Goal: Answer question/provide support: Share knowledge or assist other users

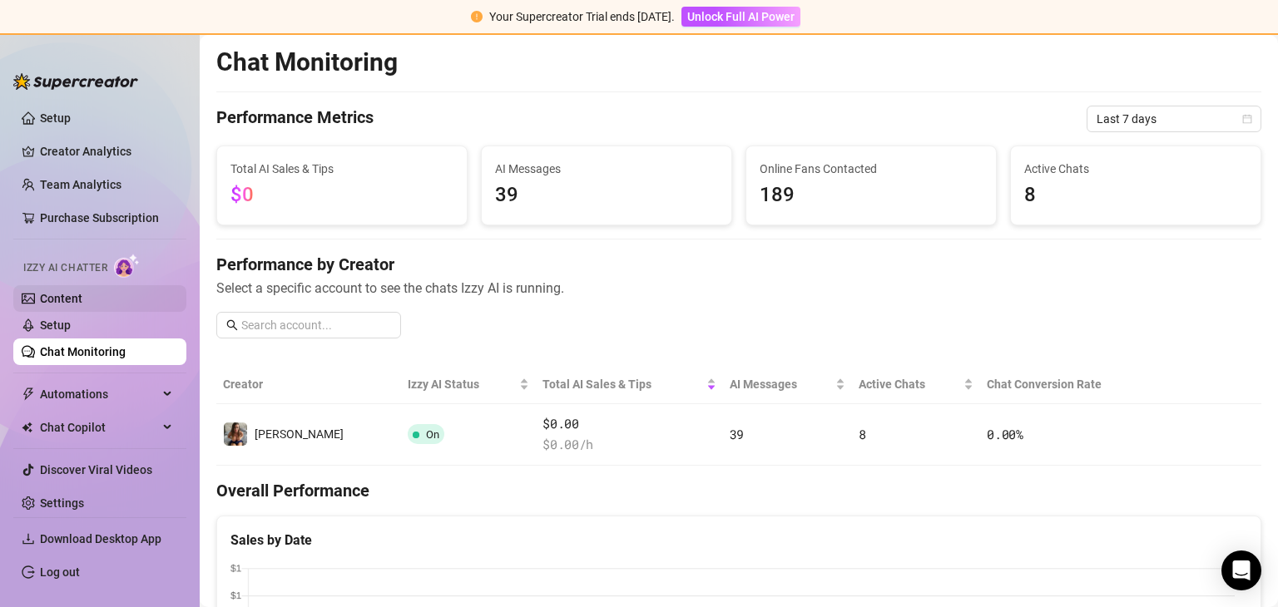
click at [78, 300] on link "Content" at bounding box center [61, 298] width 42 height 13
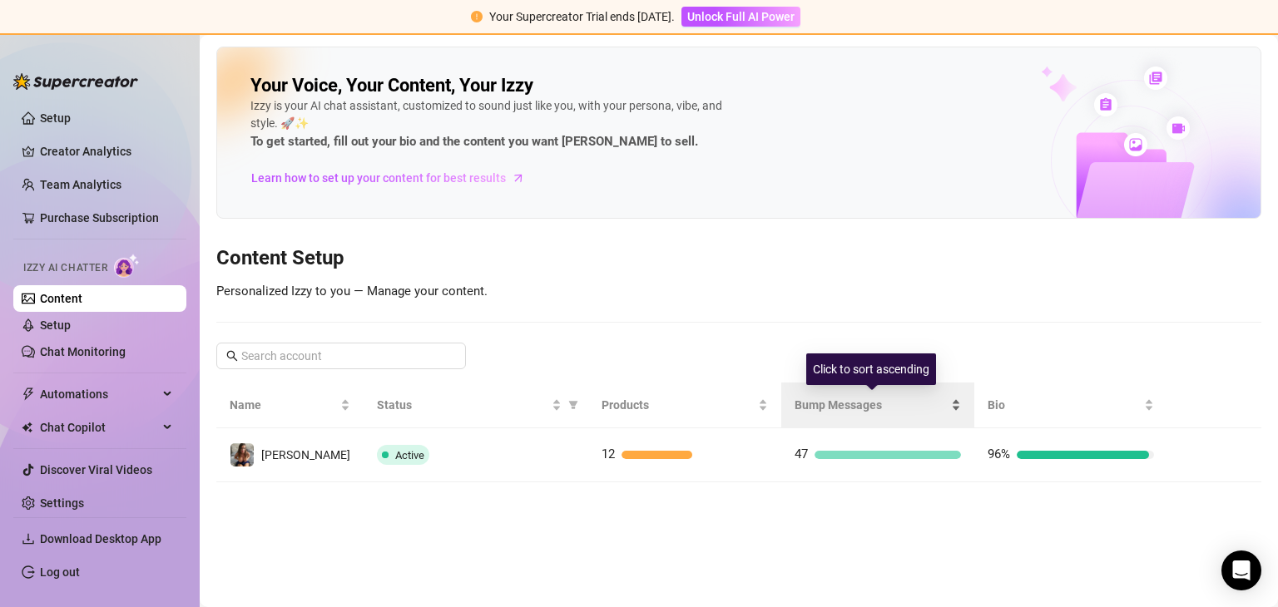
click at [855, 398] on span "Bump Messages" at bounding box center [870, 405] width 153 height 18
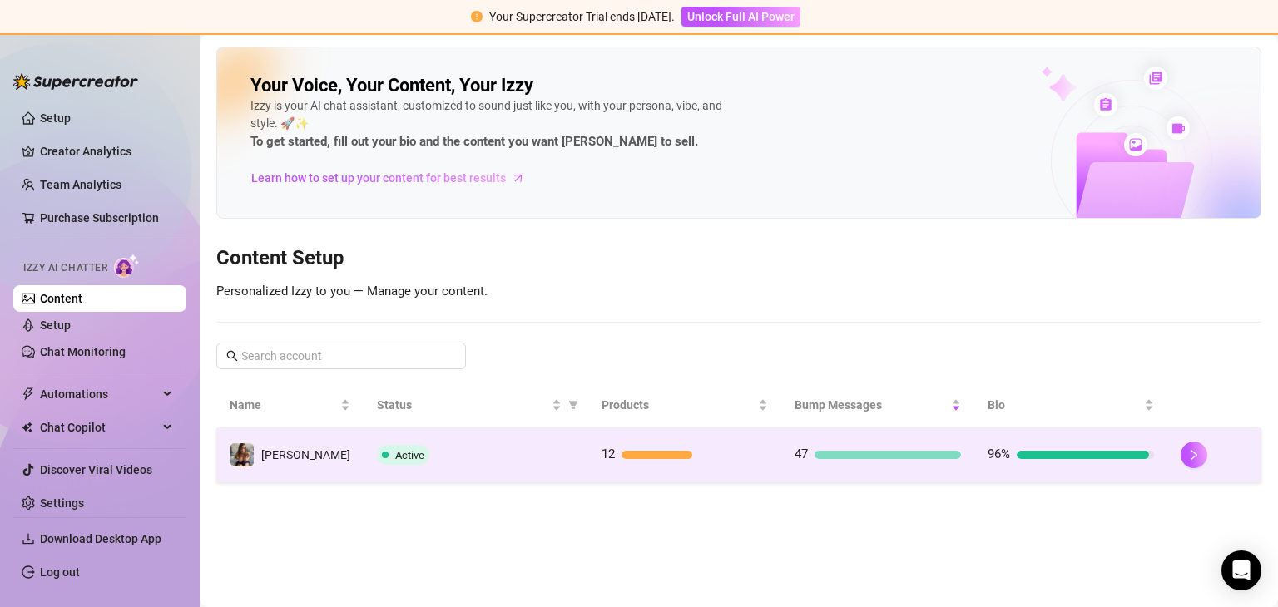
click at [851, 457] on div at bounding box center [887, 455] width 146 height 8
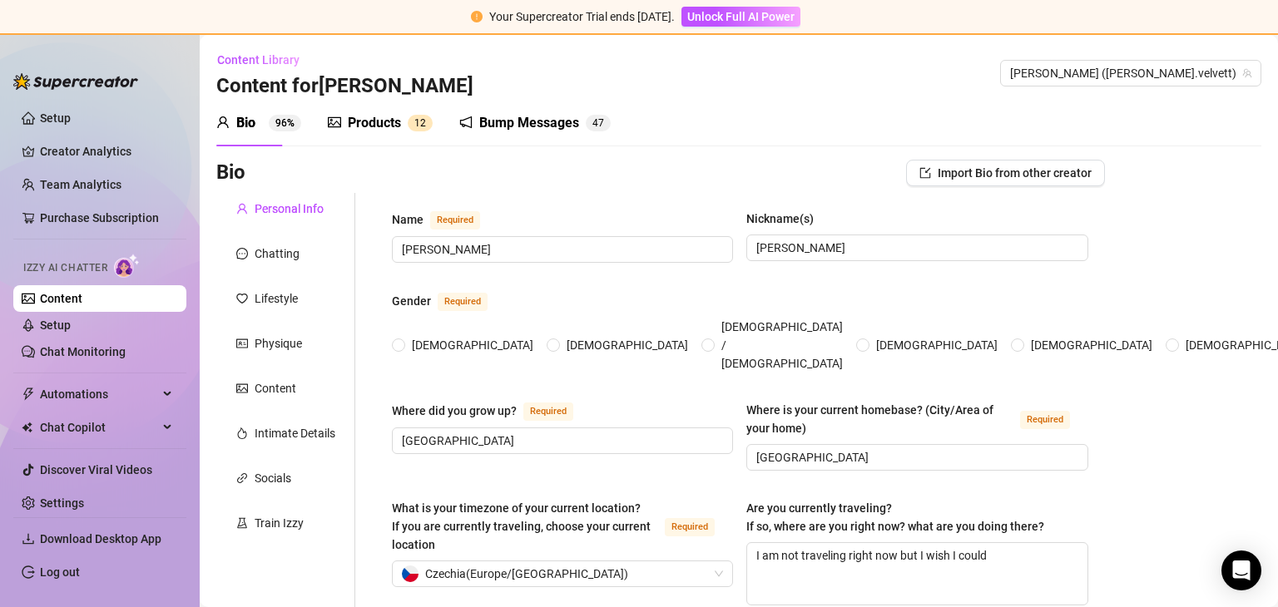
radio input "true"
type input "[DATE]"
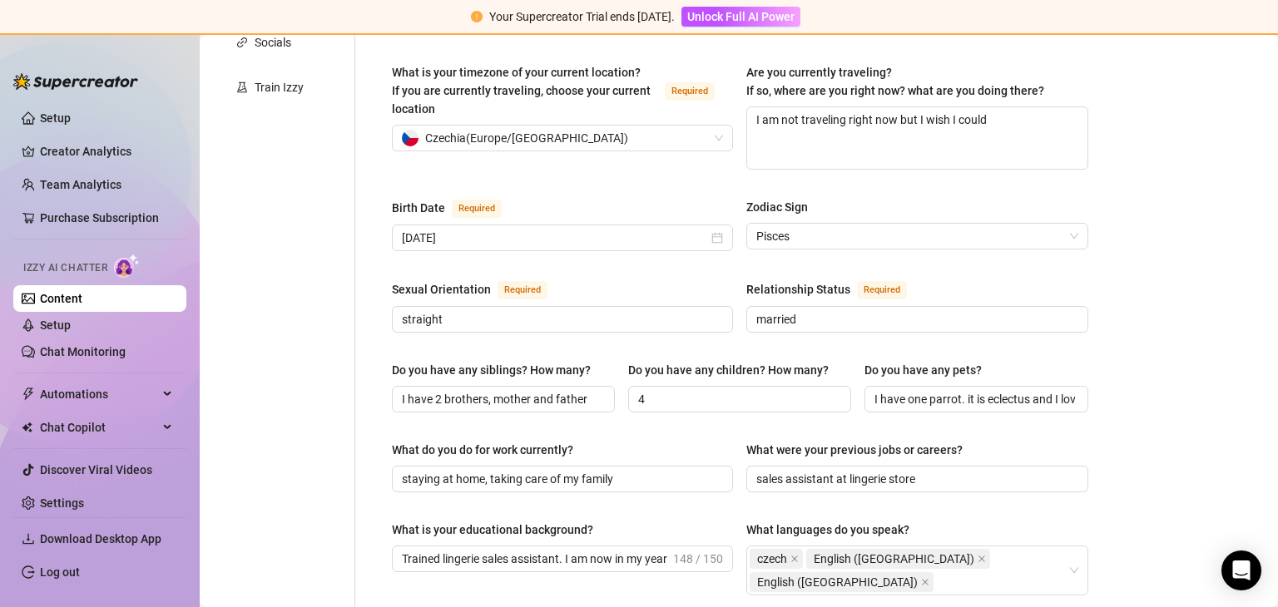
scroll to position [482, 0]
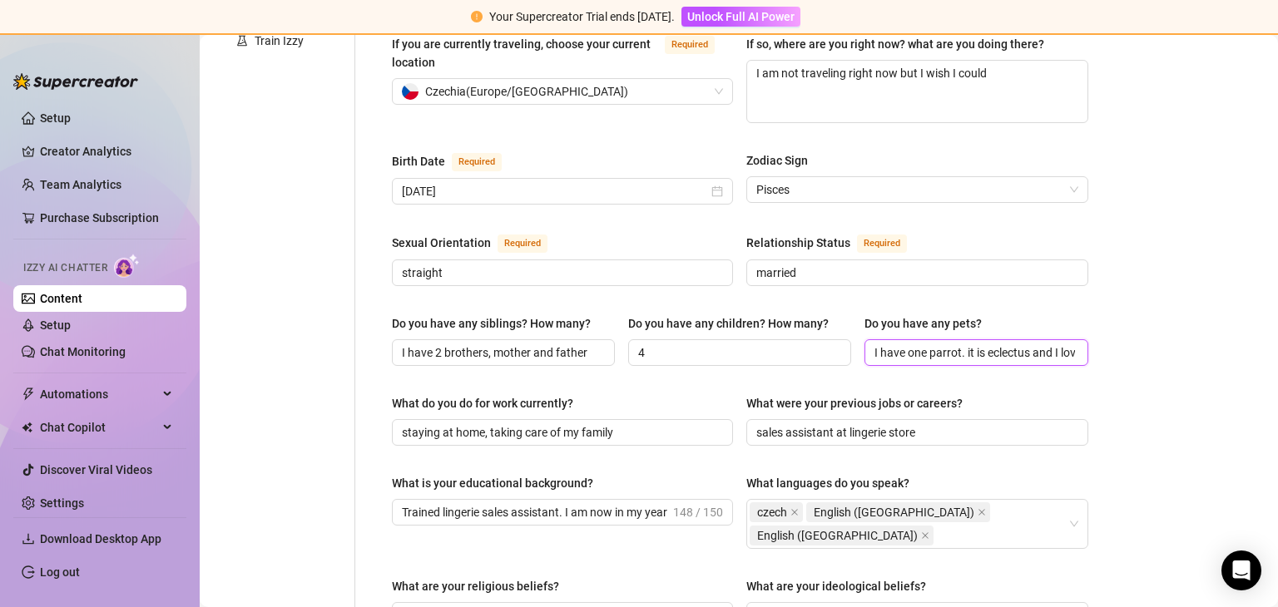
click at [1035, 344] on input "I have one parrot. it is eclectus and I love him. he can also speak a little bi…" at bounding box center [974, 353] width 200 height 18
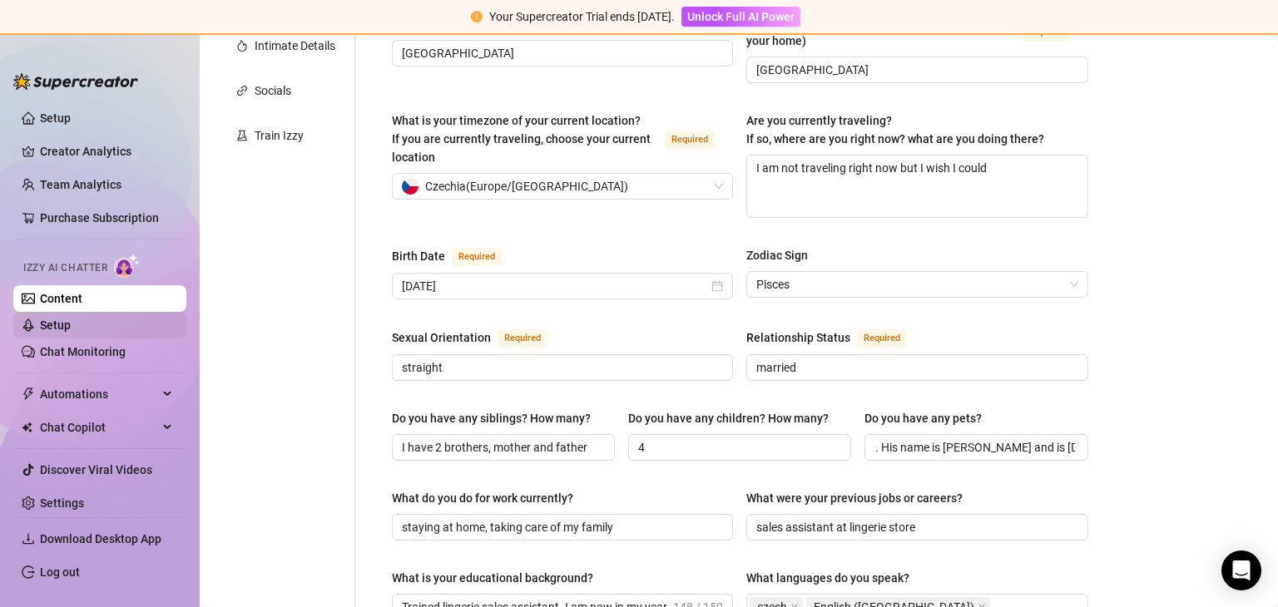
scroll to position [0, 0]
click at [66, 324] on link "Setup" at bounding box center [55, 325] width 31 height 13
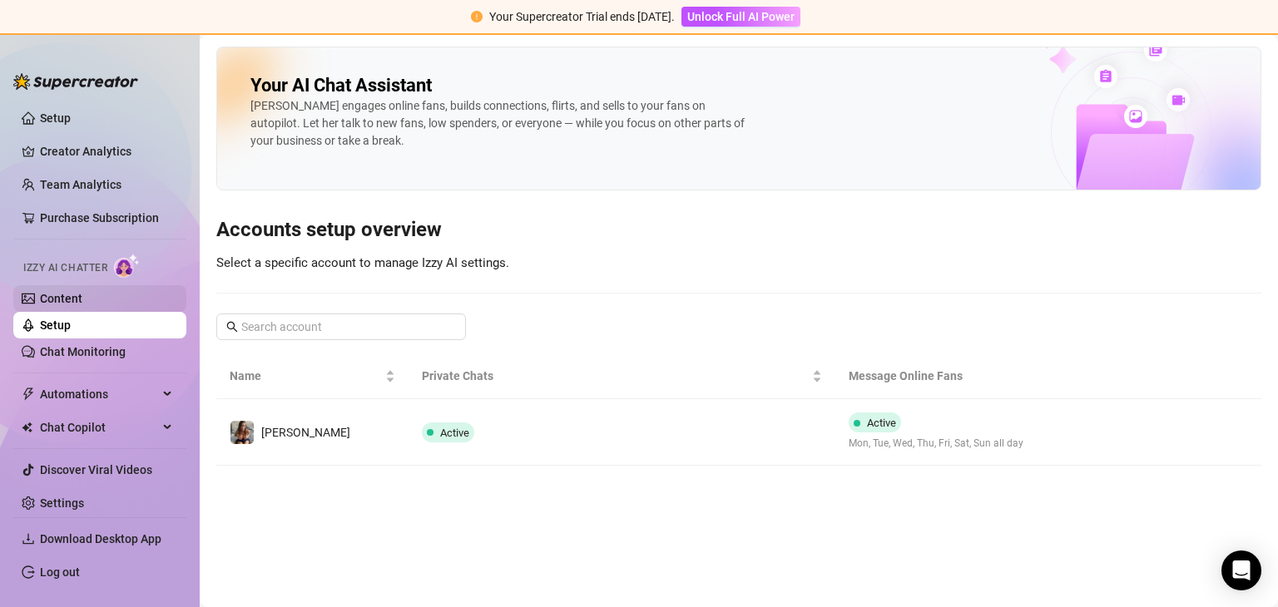
click at [68, 297] on link "Content" at bounding box center [61, 298] width 42 height 13
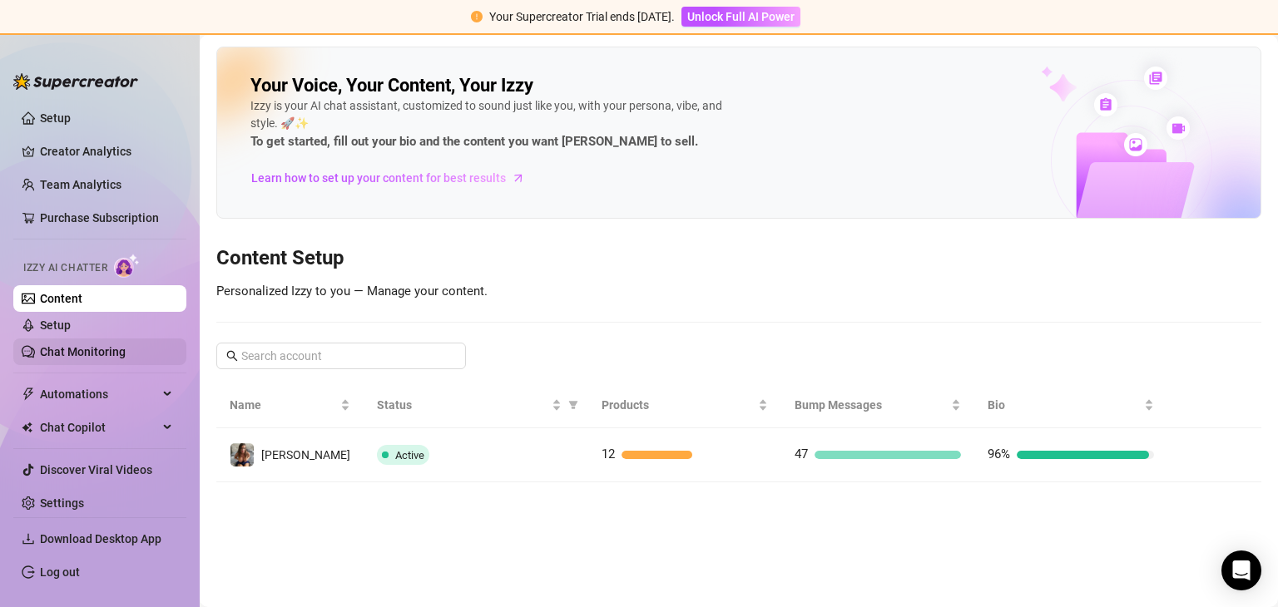
click at [96, 345] on link "Chat Monitoring" at bounding box center [83, 351] width 86 height 13
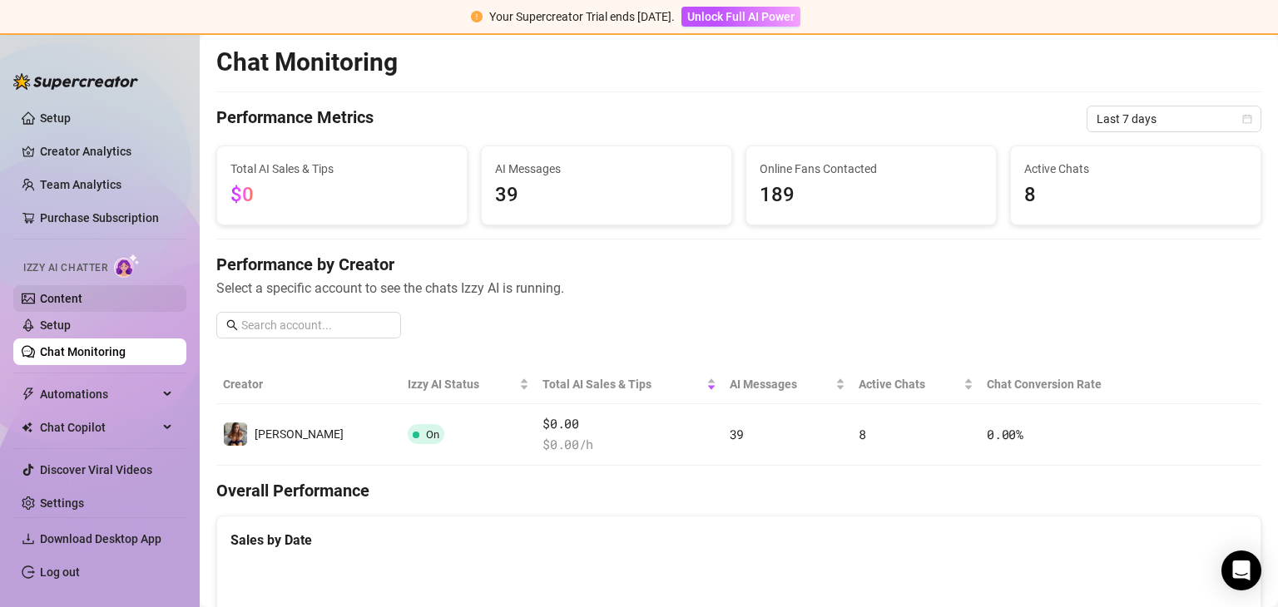
click at [60, 297] on link "Content" at bounding box center [61, 298] width 42 height 13
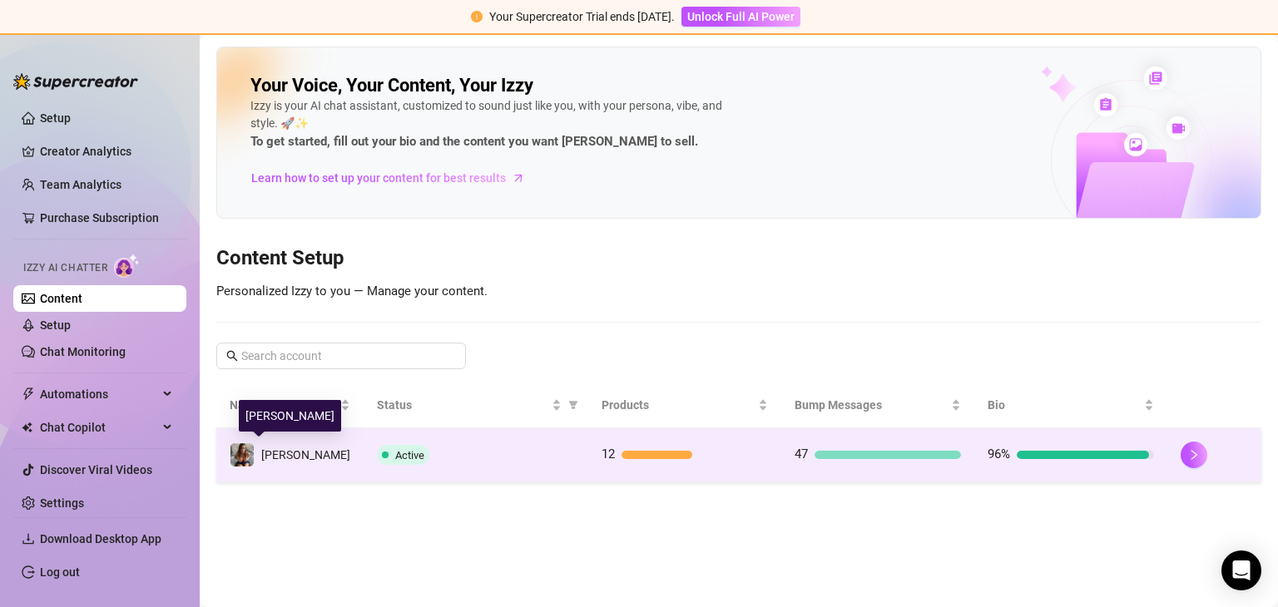
click at [286, 454] on span "[PERSON_NAME]" at bounding box center [305, 454] width 89 height 13
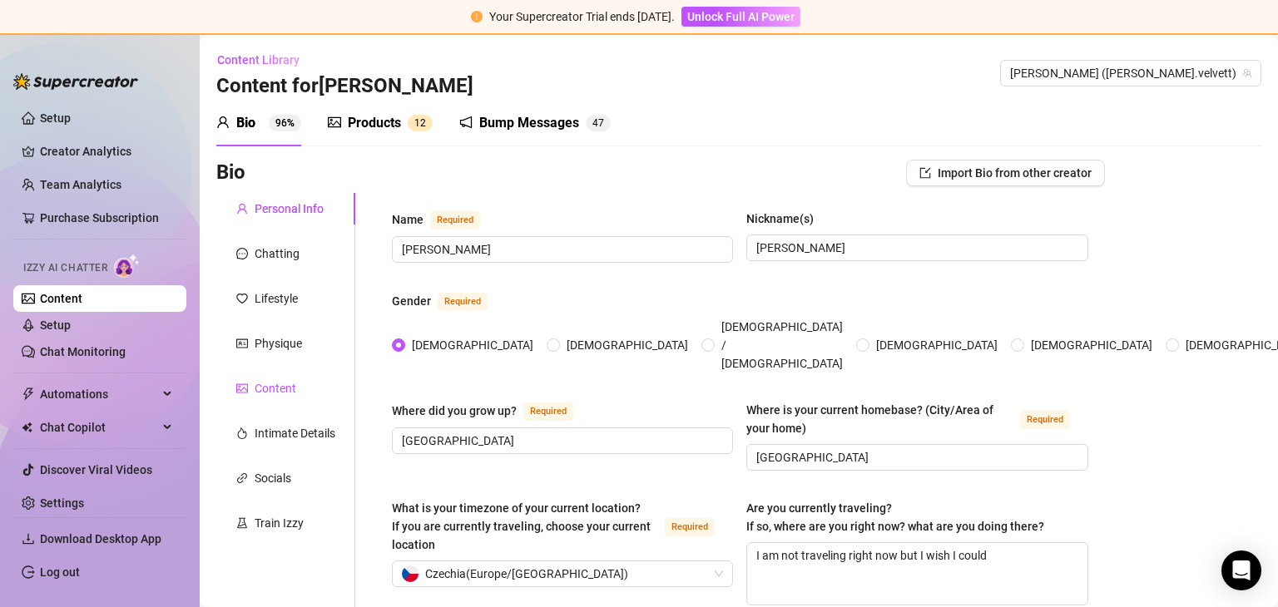
click at [269, 384] on div "Content" at bounding box center [276, 388] width 42 height 18
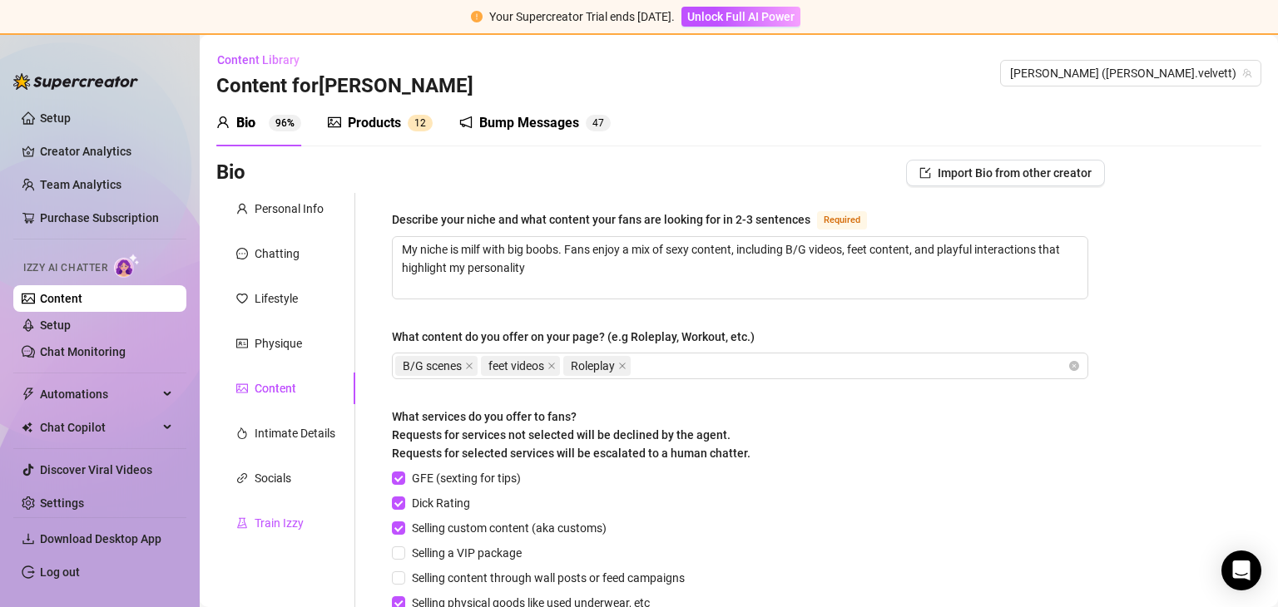
click at [283, 520] on div "Train Izzy" at bounding box center [279, 523] width 49 height 18
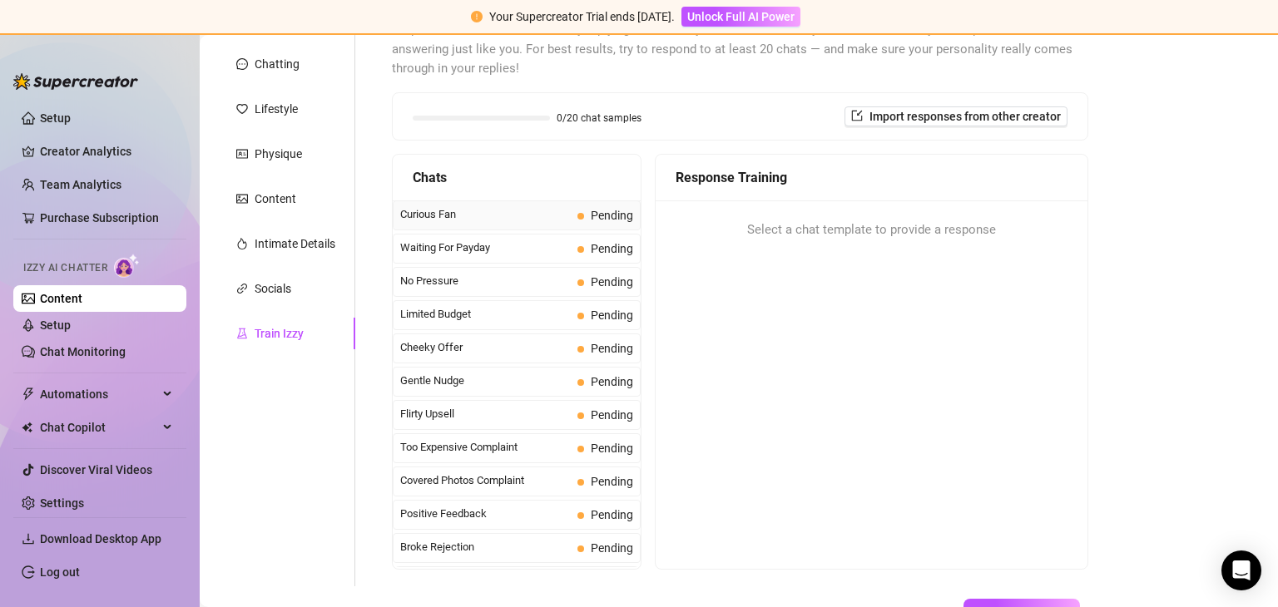
click at [438, 210] on span "Curious Fan" at bounding box center [485, 214] width 171 height 17
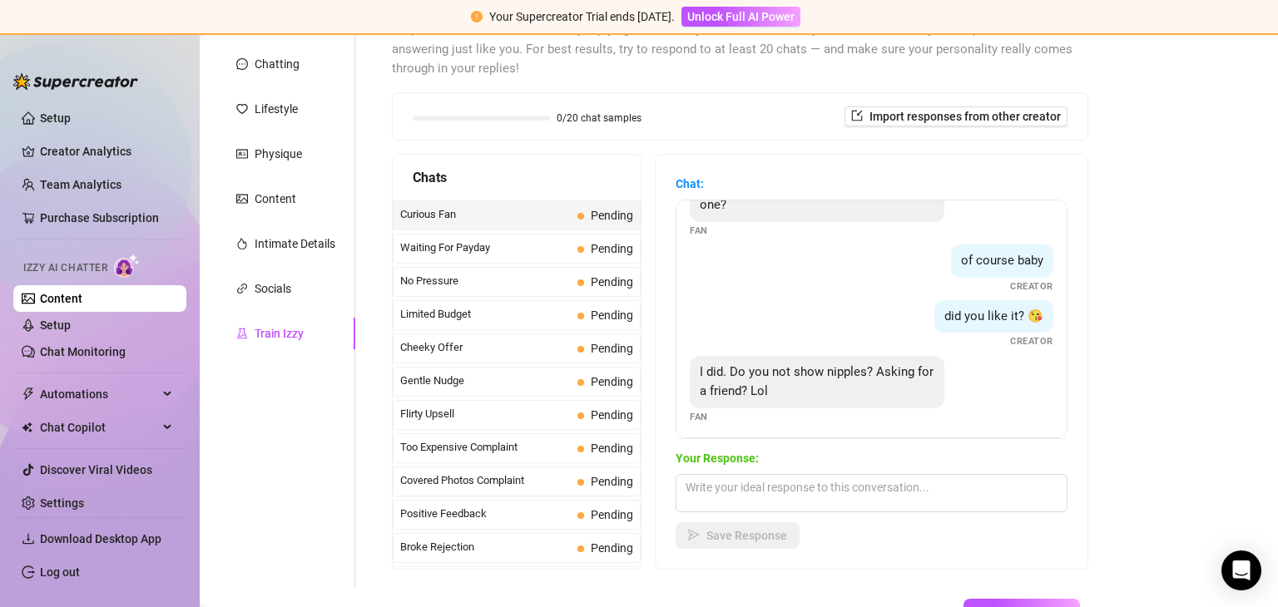
scroll to position [50, 0]
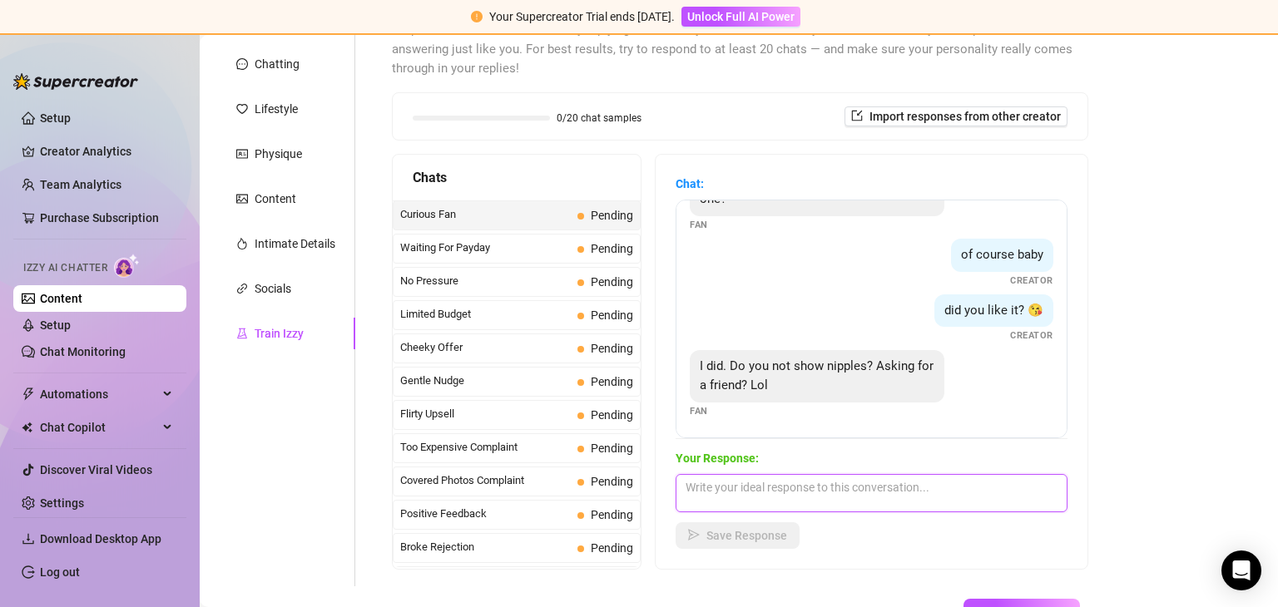
click at [765, 506] on textarea at bounding box center [871, 493] width 392 height 38
paste textarea "That’s the style I keep for teasing… but I sometimes have other content that’s …"
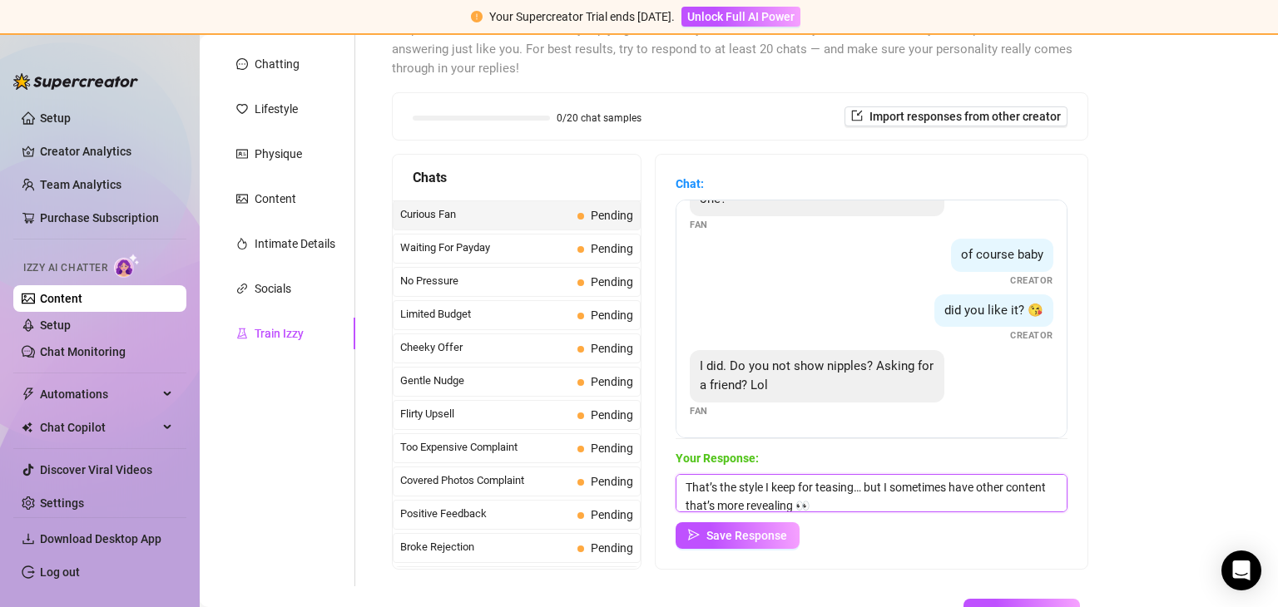
scroll to position [0, 0]
click at [953, 486] on textarea "That’s the style I keep for teasing… but I sometimes have other content that’s …" at bounding box center [871, 493] width 392 height 38
type textarea "That’s the style I keep for teasing… but I have other content that’s more revea…"
click at [742, 538] on span "Save Response" at bounding box center [746, 535] width 81 height 13
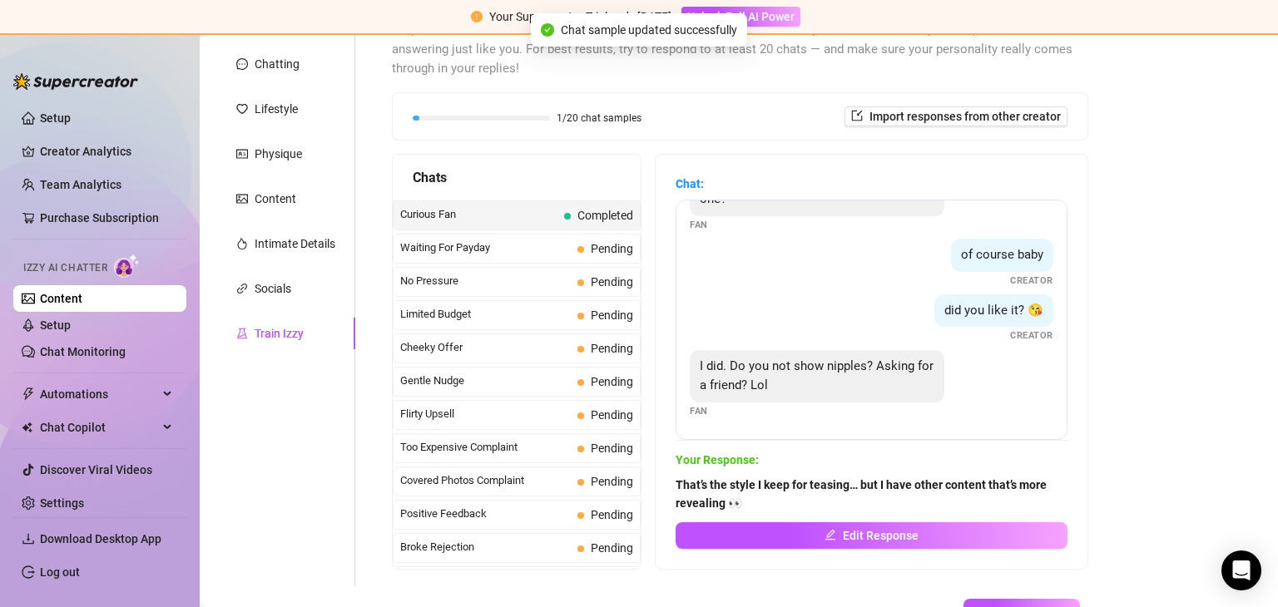
scroll to position [48, 0]
click at [485, 245] on span "Waiting For Payday" at bounding box center [485, 248] width 171 height 17
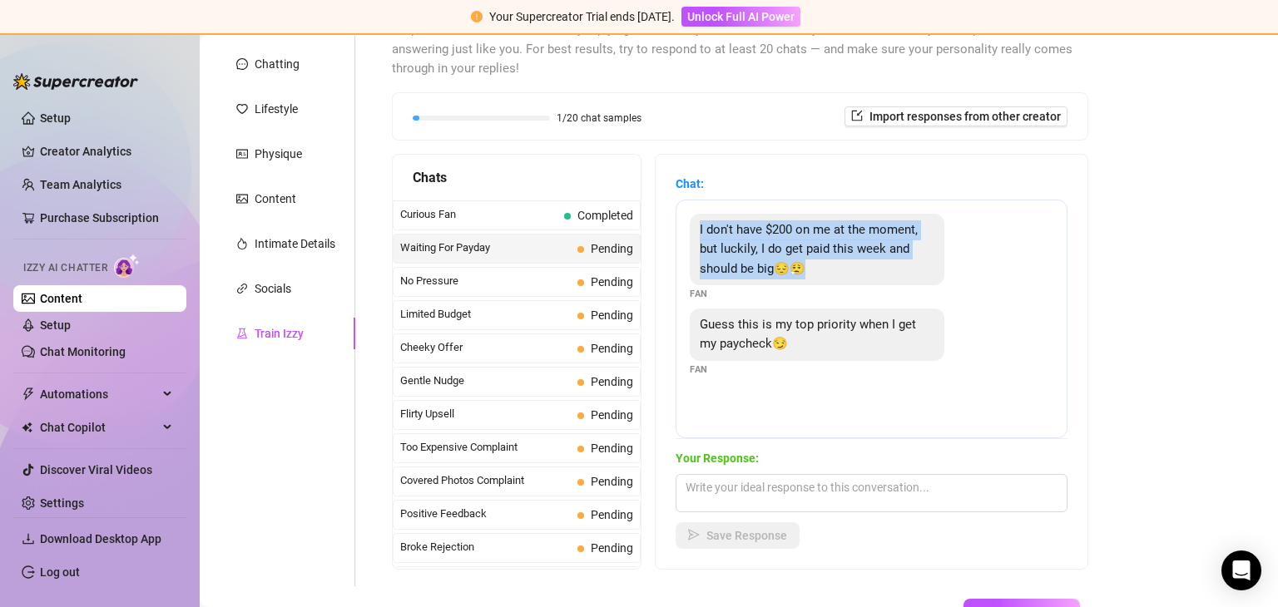
drag, startPoint x: 700, startPoint y: 228, endPoint x: 811, endPoint y: 270, distance: 118.5
click at [811, 270] on div "I don't have $200 on me at the moment, but luckily, I do get paid this week and…" at bounding box center [817, 250] width 255 height 72
copy span "I don't have $200 on me at the moment, but luckily, I do get paid this week and…"
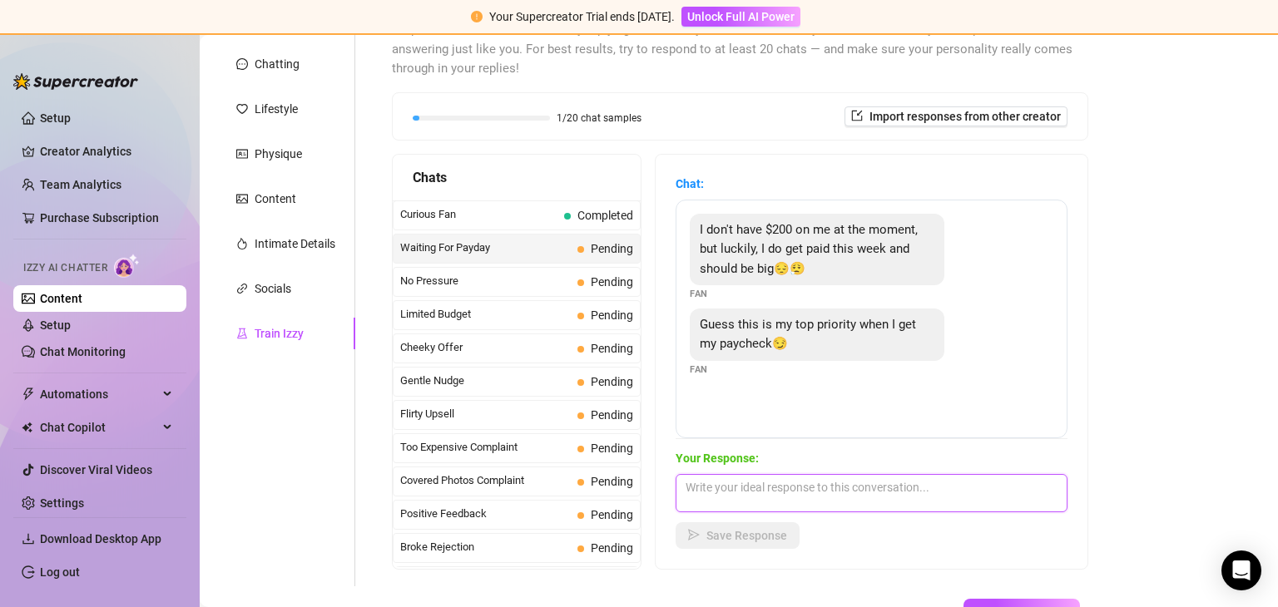
click at [722, 482] on textarea at bounding box center [871, 493] width 392 height 38
paste textarea "No worries 😘 We all have weeks like that! I’ll be here when you’re ready 💕"
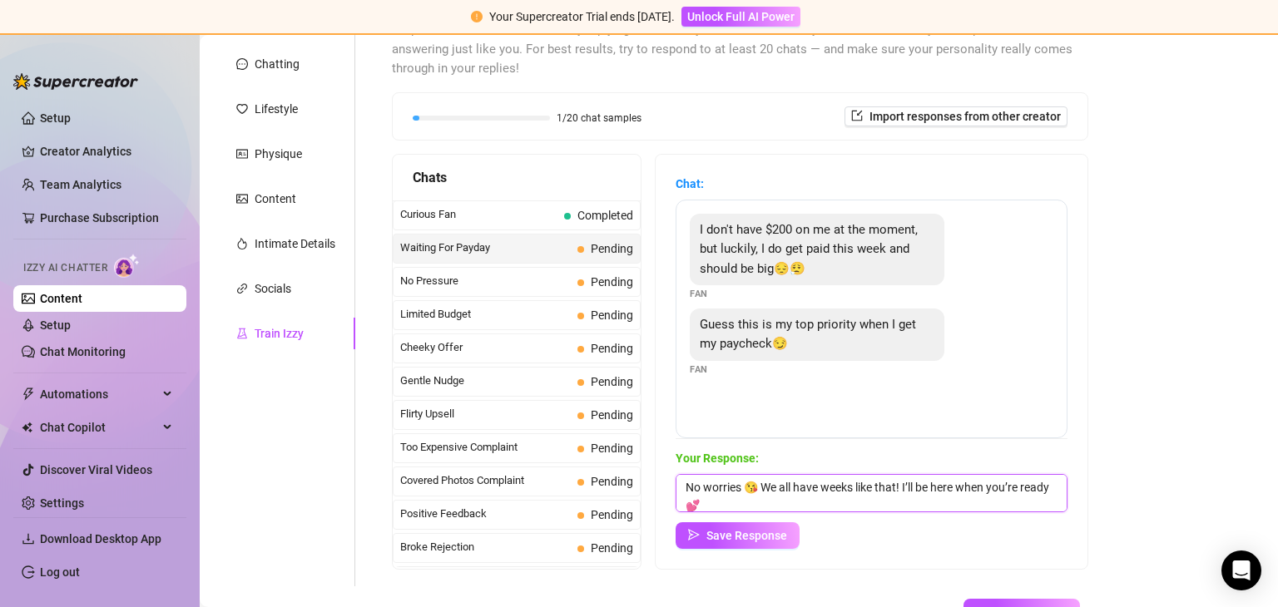
scroll to position [0, 0]
type textarea "No worries 😘 We all have weeks like that! I’ll be here when you’re ready 💕"
click at [742, 532] on span "Save Response" at bounding box center [746, 535] width 81 height 13
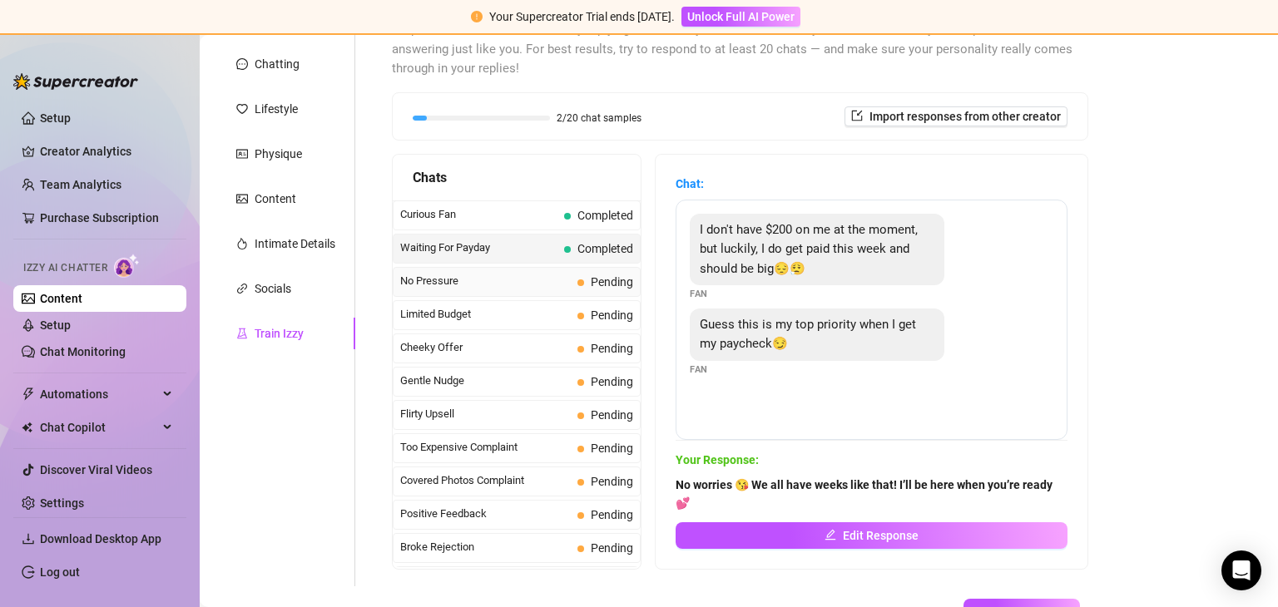
click at [453, 284] on span "No Pressure" at bounding box center [485, 281] width 171 height 17
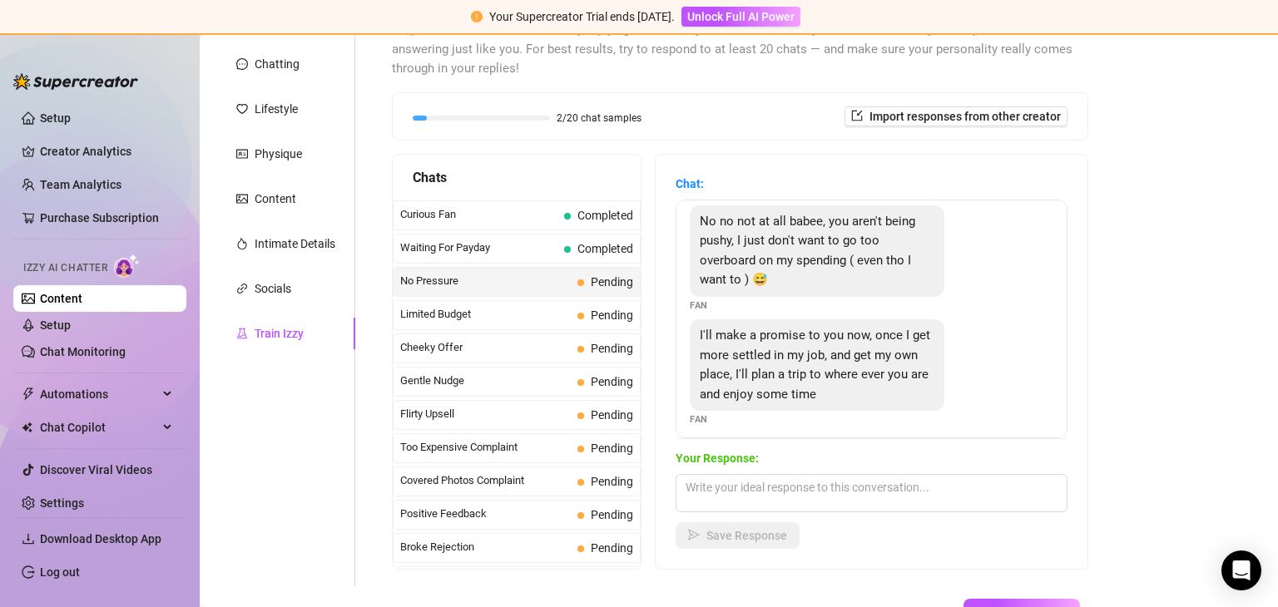
scroll to position [105, 0]
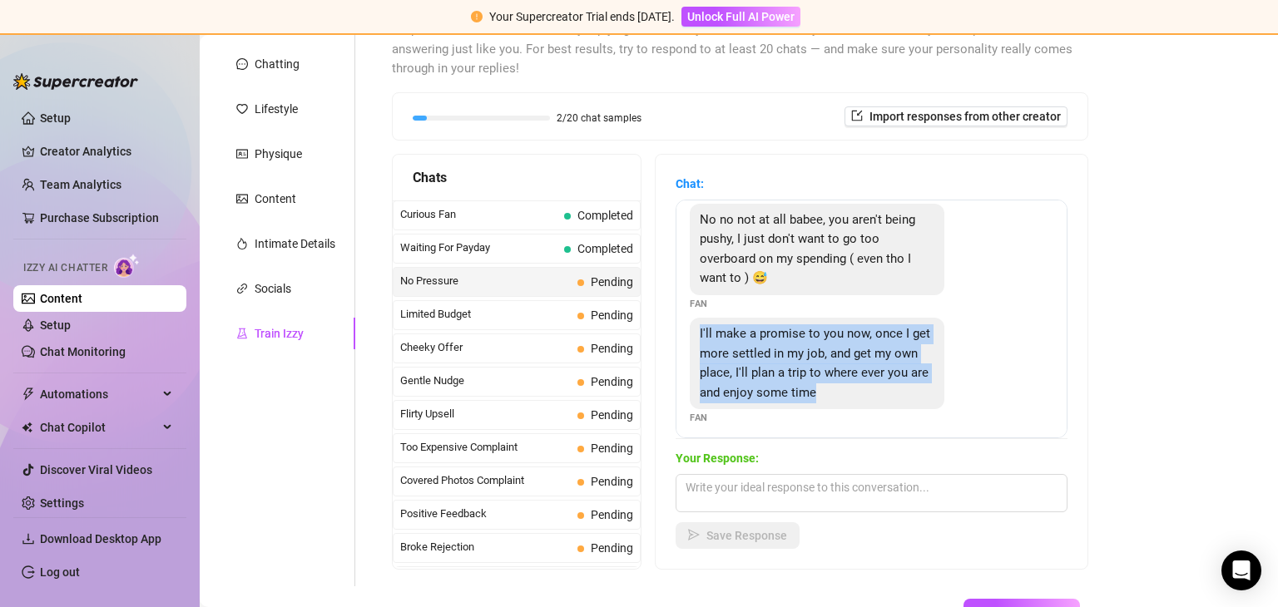
drag, startPoint x: 699, startPoint y: 327, endPoint x: 870, endPoint y: 408, distance: 189.8
click at [870, 408] on div "I'll make a promise to you now, once I get more settled in my job, and get my o…" at bounding box center [872, 372] width 364 height 108
copy span "I'll make a promise to you now, once I get more settled in my job, and get my o…"
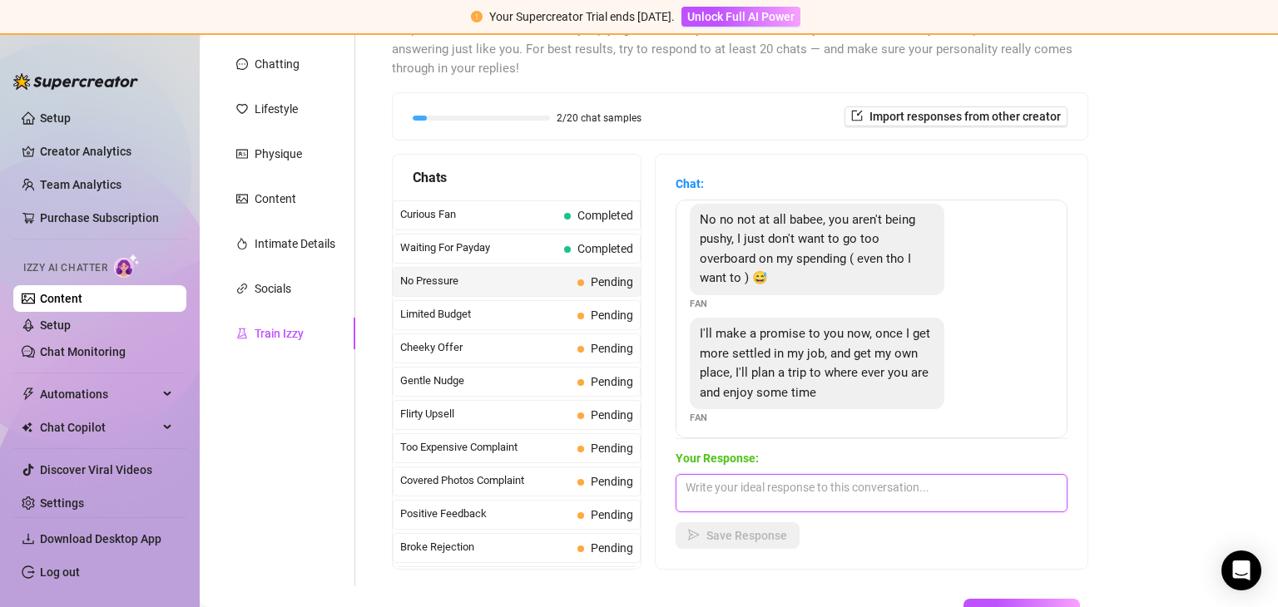
click at [751, 500] on textarea at bounding box center [871, 493] width 392 height 38
paste textarea "I like keeping a little mystery 😘 You’ll just have to wait and see 😏"
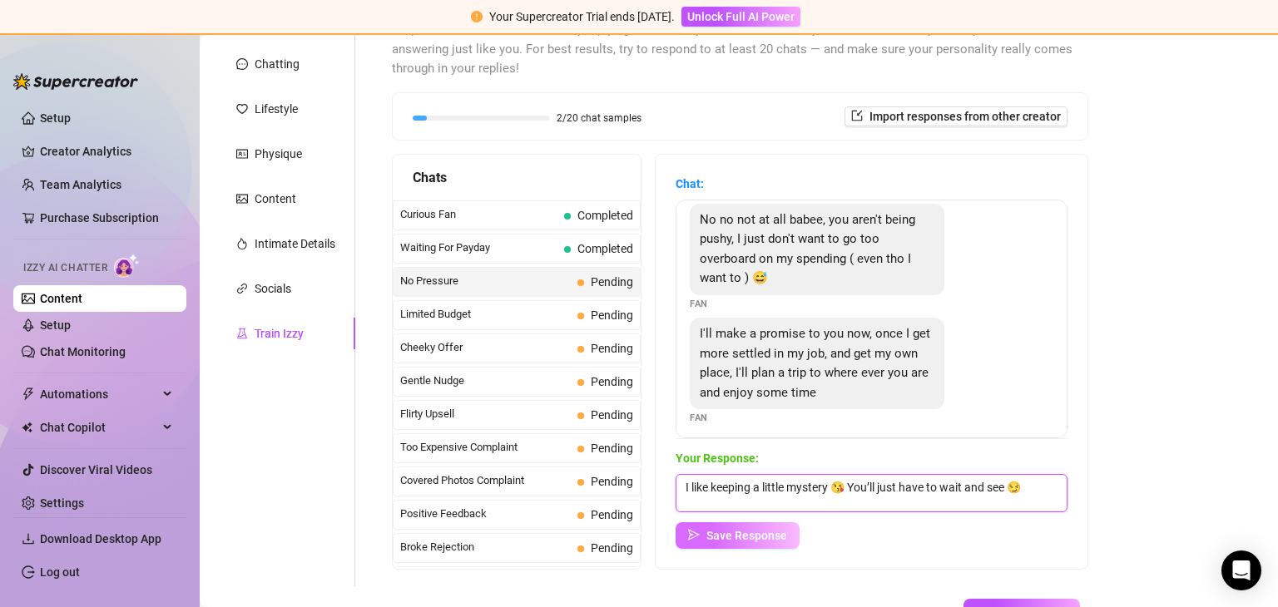
type textarea "I like keeping a little mystery 😘 You’ll just have to wait and see 😏"
click at [746, 533] on span "Save Response" at bounding box center [746, 535] width 81 height 13
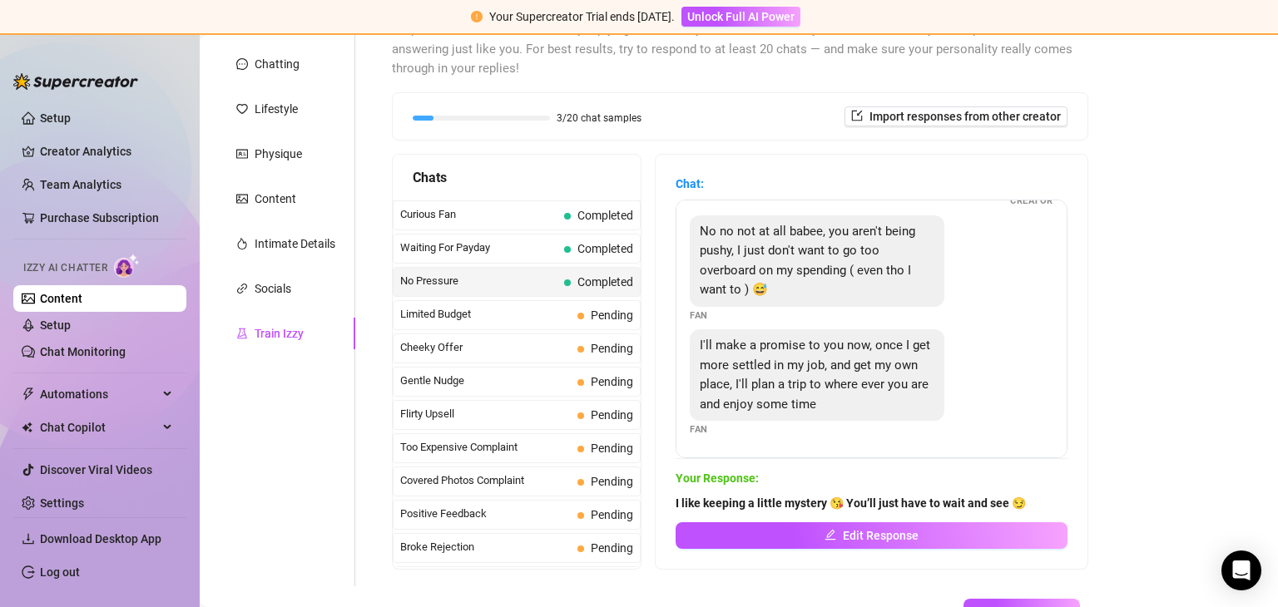
scroll to position [92, 0]
click at [467, 309] on span "Limited Budget" at bounding box center [485, 314] width 171 height 17
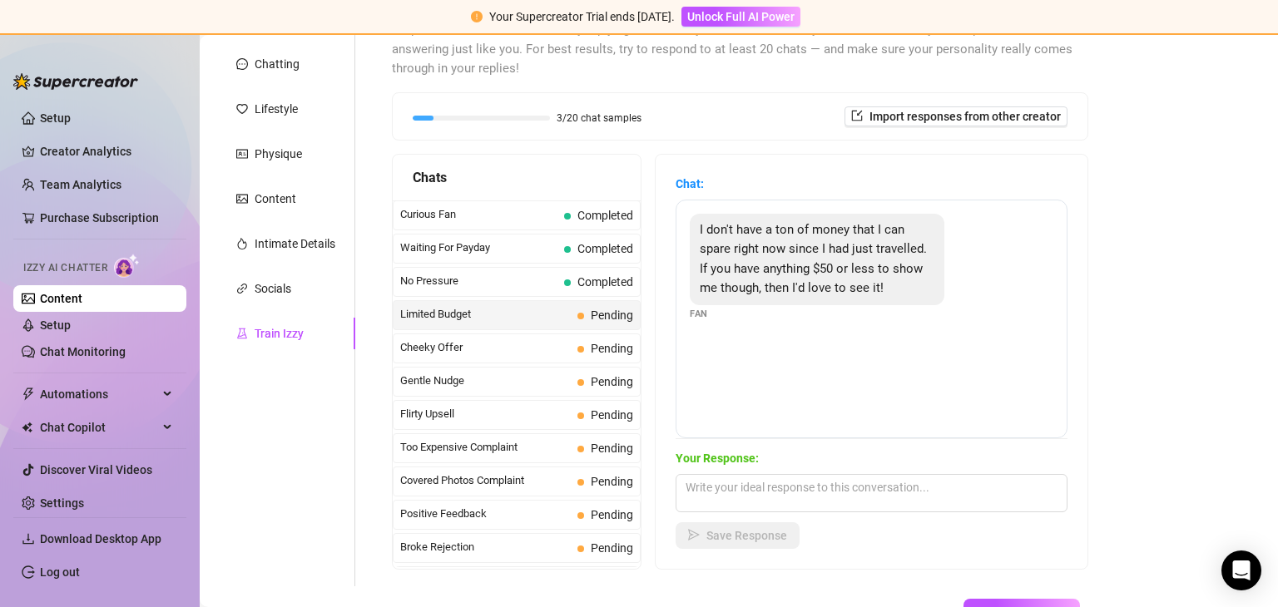
drag, startPoint x: 699, startPoint y: 225, endPoint x: 839, endPoint y: 277, distance: 149.8
drag, startPoint x: 839, startPoint y: 277, endPoint x: 789, endPoint y: 270, distance: 51.3
drag, startPoint x: 789, startPoint y: 270, endPoint x: 721, endPoint y: 251, distance: 69.8
click at [721, 251] on span "I don't have a ton of money that I can spare right now since I had just travell…" at bounding box center [813, 259] width 227 height 74
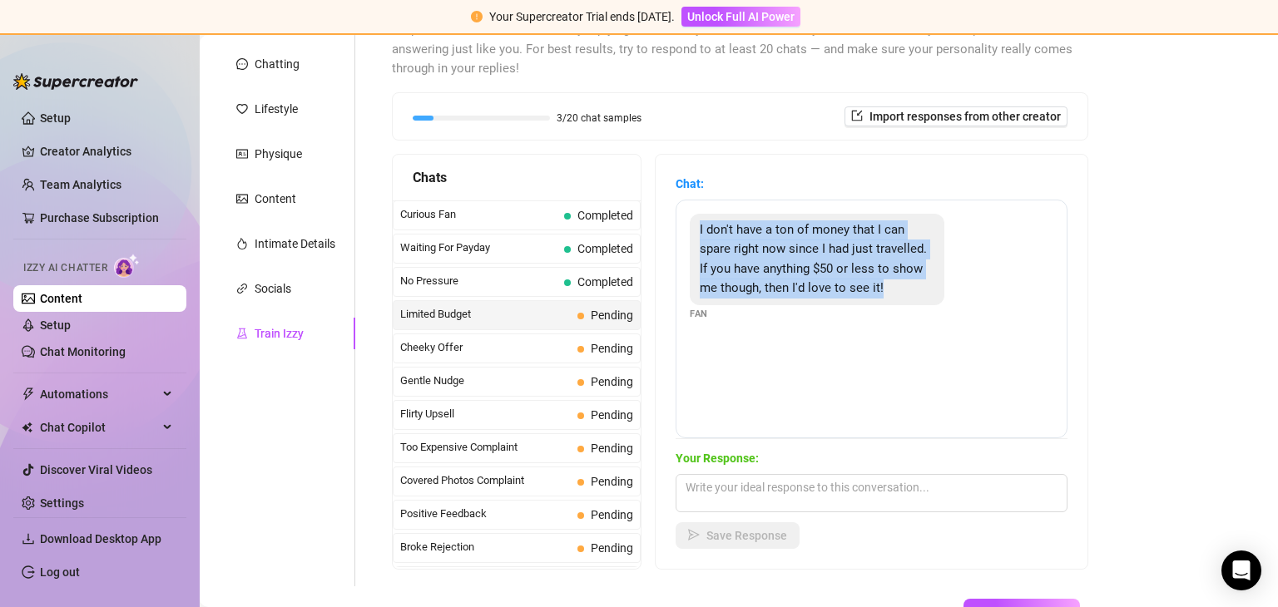
drag, startPoint x: 700, startPoint y: 225, endPoint x: 885, endPoint y: 304, distance: 201.3
click at [885, 304] on div "I don't have a ton of money that I can spare right now since I had just travell…" at bounding box center [872, 268] width 364 height 108
copy span "I don't have a ton of money that I can spare right now since I had just travell…"
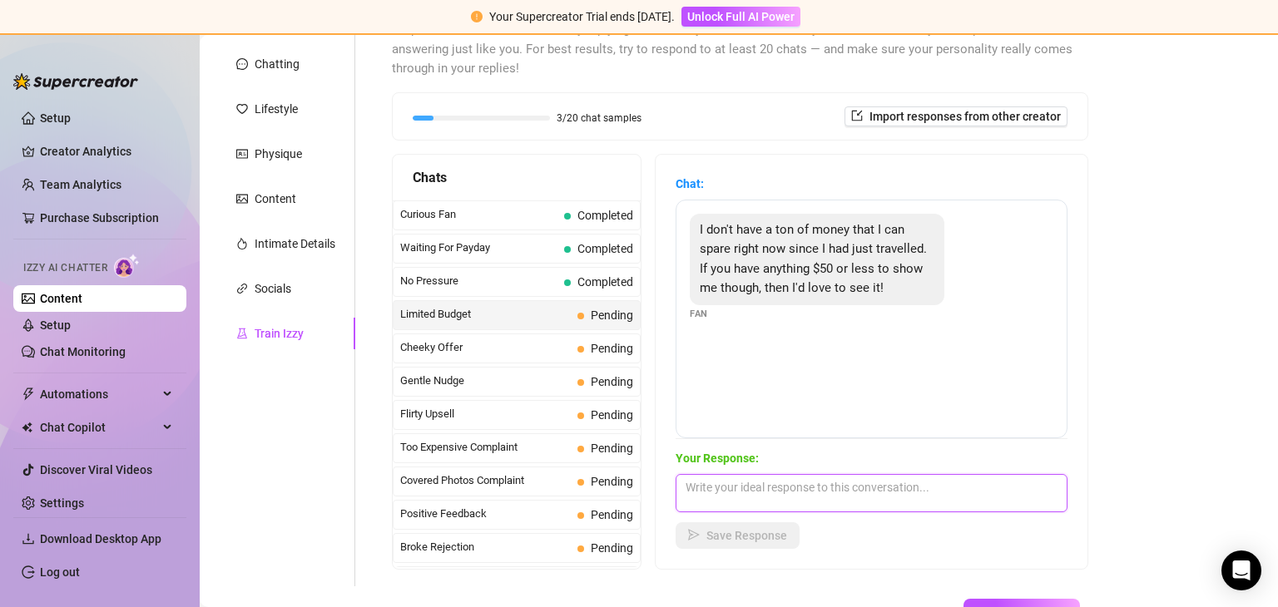
click at [729, 492] on textarea at bounding box center [871, 493] width 392 height 38
paste textarea "Under $50, huh? 😏 Don’t worry, I can make it feel way more than that 😉"
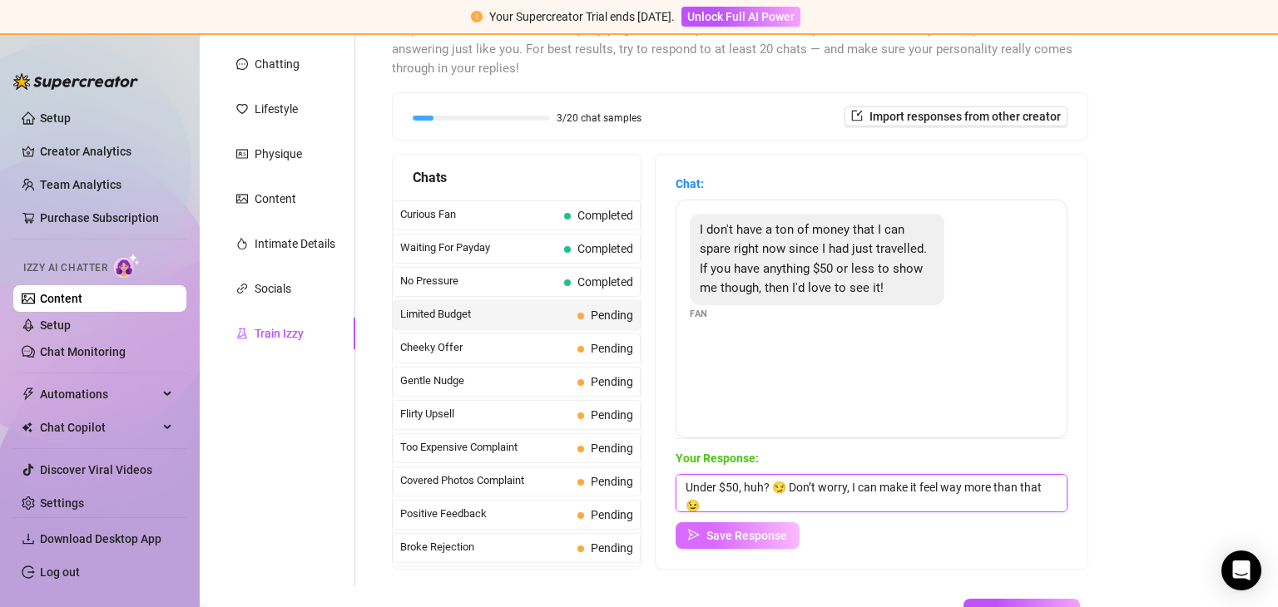
type textarea "Under $50, huh? 😏 Don’t worry, I can make it feel way more than that 😉"
click at [735, 530] on span "Save Response" at bounding box center [746, 535] width 81 height 13
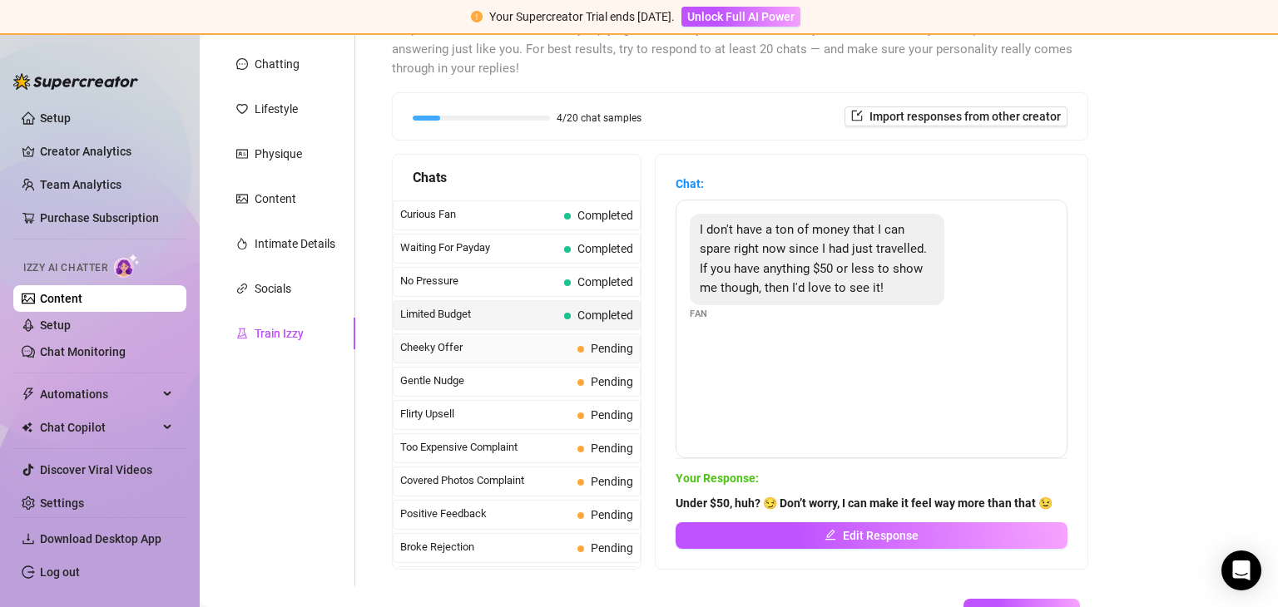
click at [450, 343] on span "Cheeky Offer" at bounding box center [485, 347] width 171 height 17
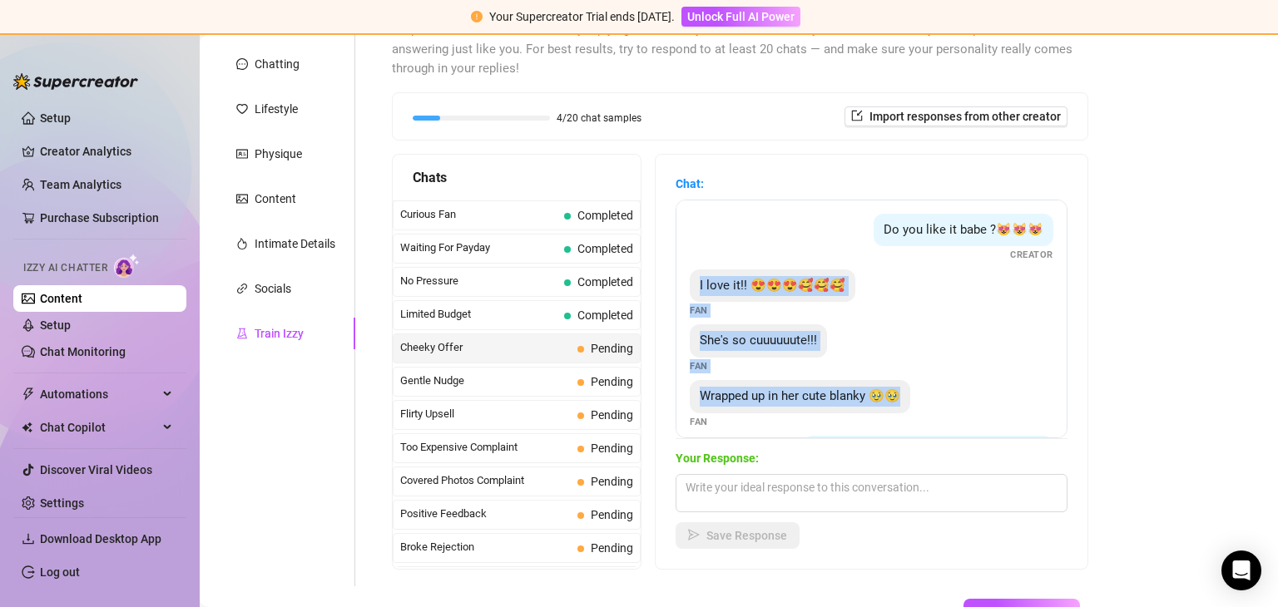
drag, startPoint x: 697, startPoint y: 279, endPoint x: 918, endPoint y: 411, distance: 257.8
click at [918, 411] on div "Do you like it babe ?😻😻😻 Creator I love it!! 😍😍😍🥰🥰🥰 Fan She's so cuuuuuute!!! F…" at bounding box center [871, 319] width 392 height 239
copy div "I love it!! 😍😍😍🥰🥰🥰 Fan She's so cuuuuuute!!! Fan Wrapped up in her cute blanky …"
click at [905, 354] on div "She's so cuuuuuute!!! Fan" at bounding box center [872, 348] width 364 height 49
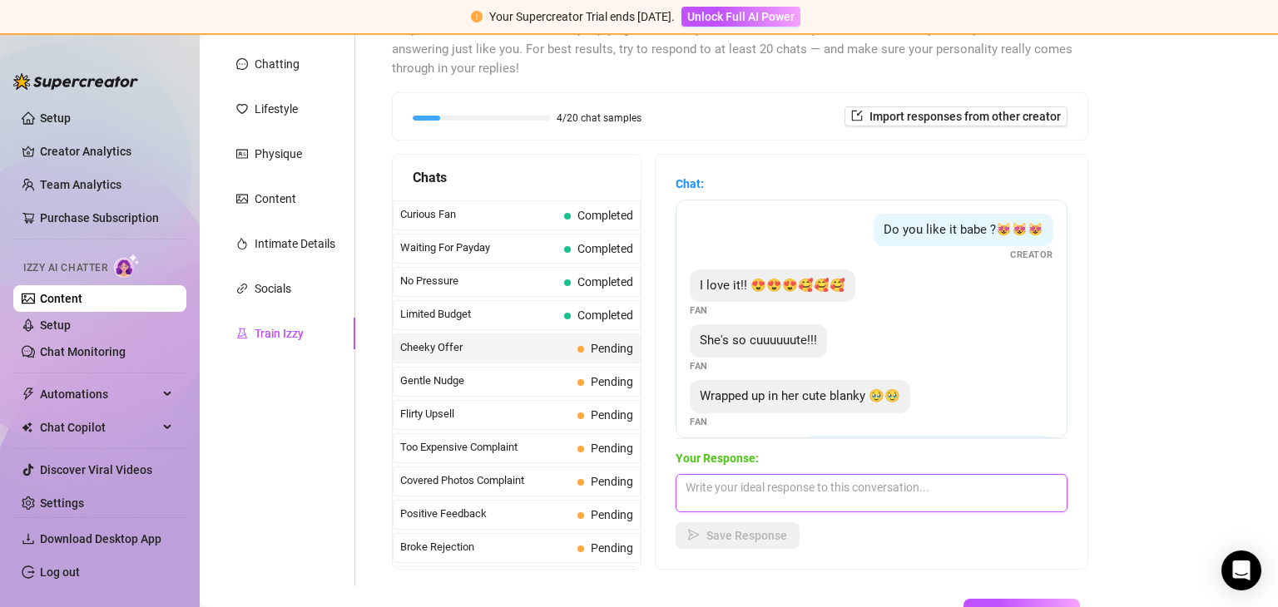
click at [739, 497] on textarea at bounding box center [871, 493] width 392 height 38
paste textarea "Aw, you’re melting my heart 🥹 Thanks for being so sweet 💕"
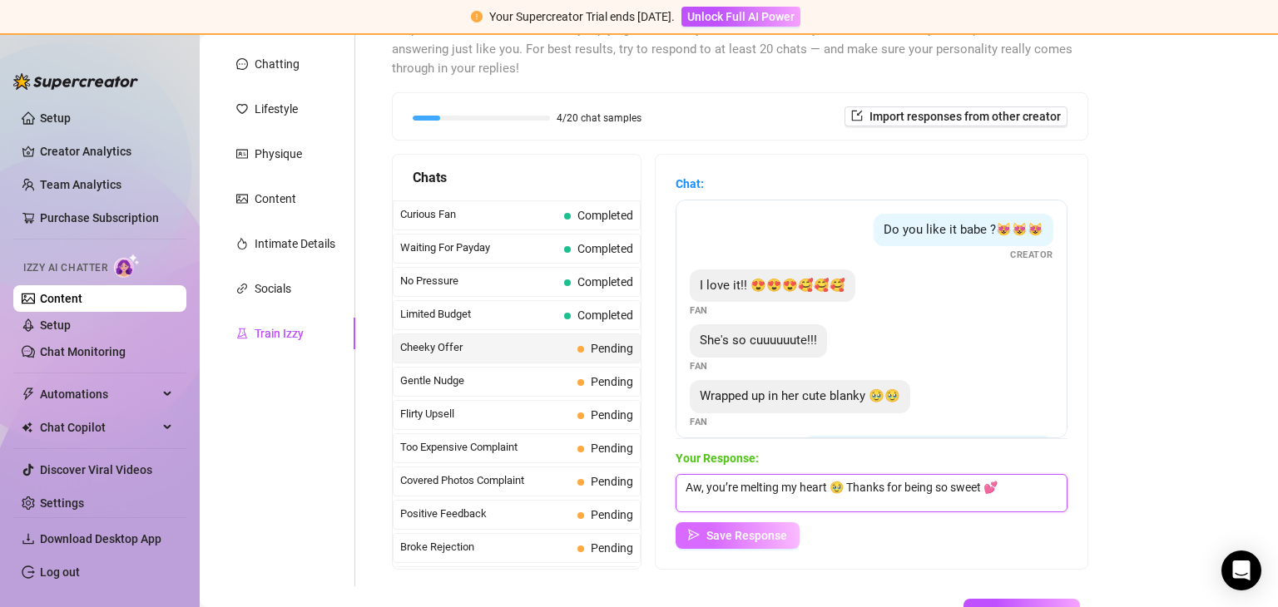
type textarea "Aw, you’re melting my heart 🥹 Thanks for being so sweet 💕"
click at [715, 535] on span "Save Response" at bounding box center [746, 535] width 81 height 13
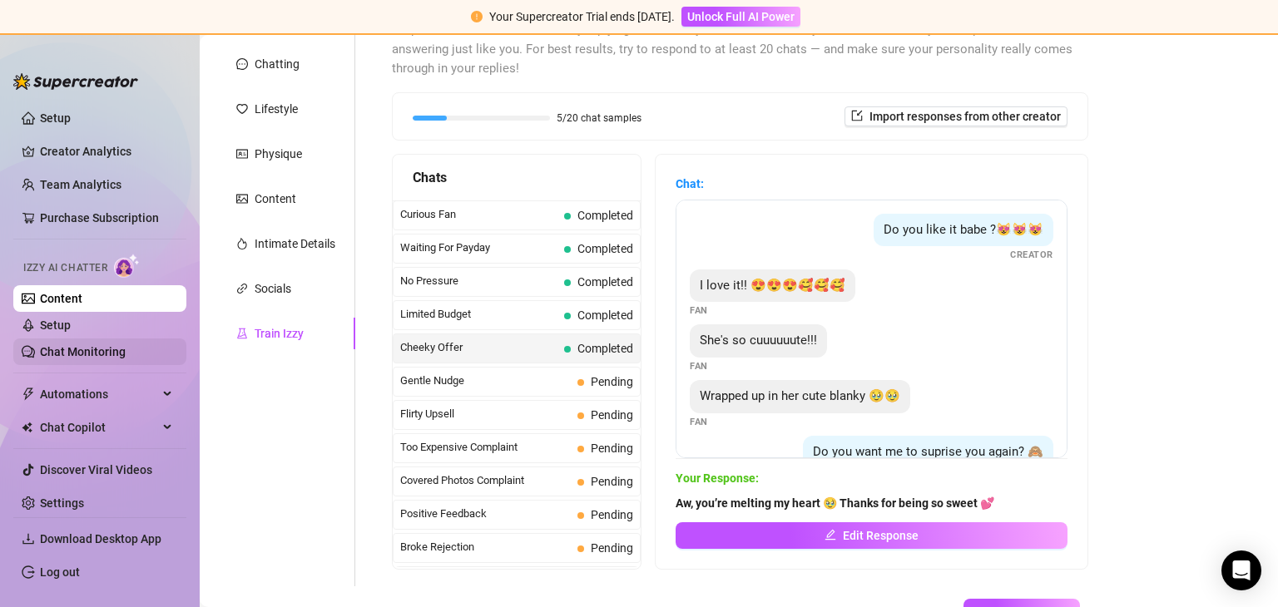
click at [99, 345] on link "Chat Monitoring" at bounding box center [83, 351] width 86 height 13
